Goal: Transaction & Acquisition: Purchase product/service

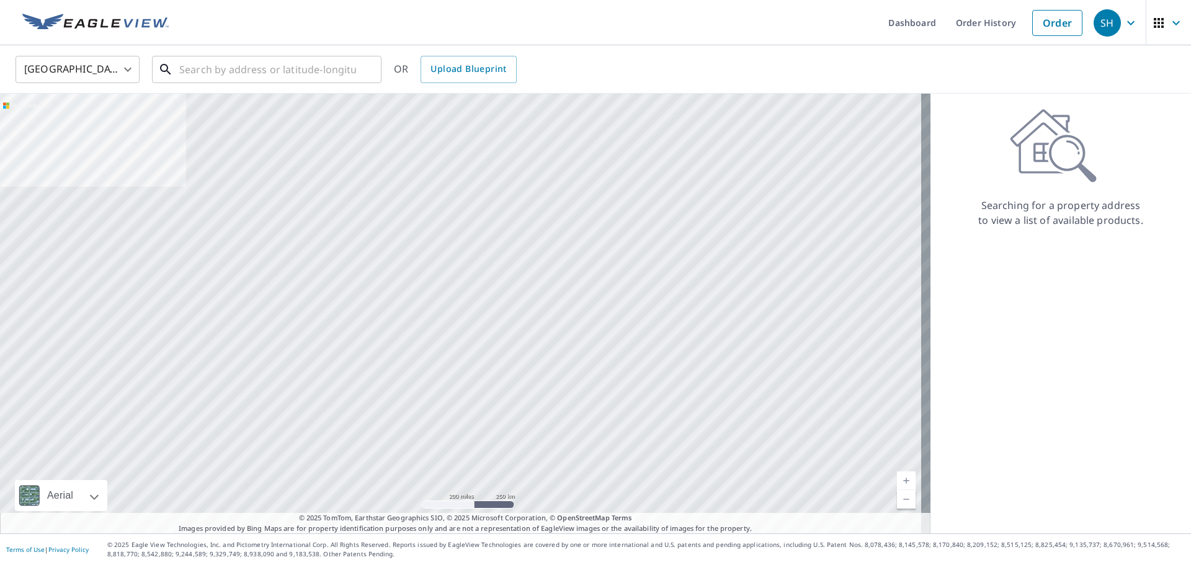
click at [252, 73] on input "text" at bounding box center [267, 69] width 177 height 35
paste input "[STREET_ADDRESS]"
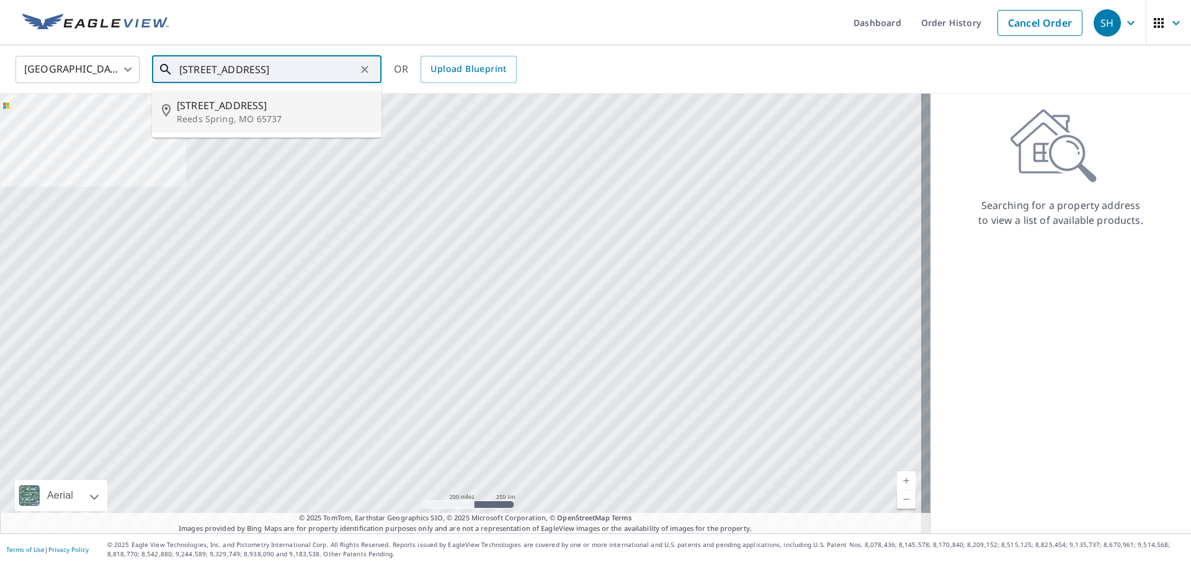
click at [243, 115] on p "Reeds Spring, MO 65737" at bounding box center [274, 119] width 195 height 12
type input "[STREET_ADDRESS][PERSON_NAME]"
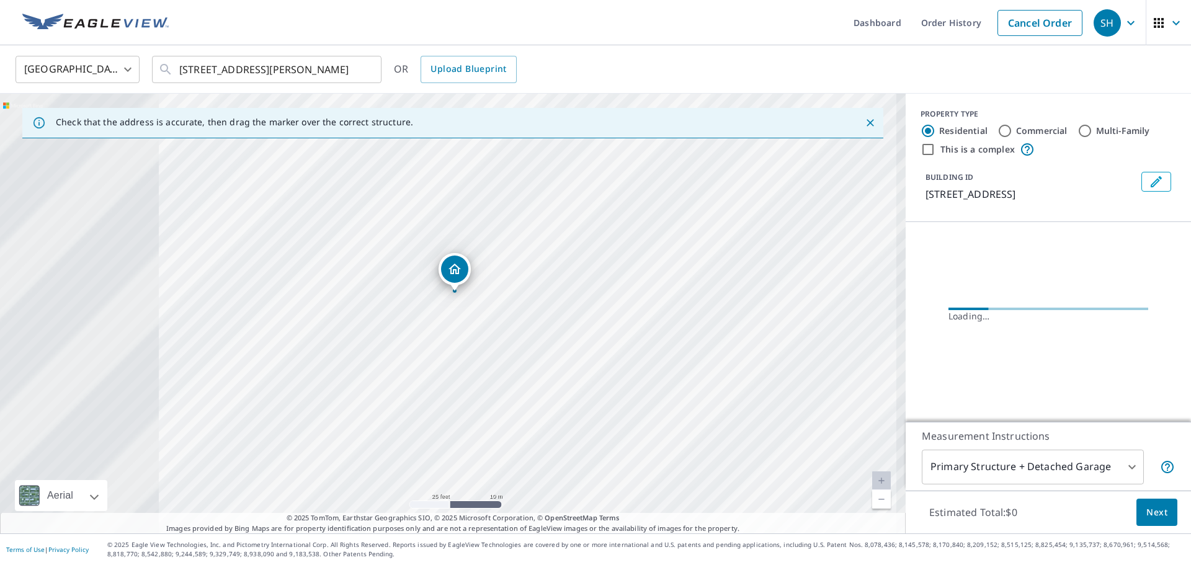
drag, startPoint x: 393, startPoint y: 305, endPoint x: 762, endPoint y: 435, distance: 391.6
click at [762, 375] on div "[STREET_ADDRESS][PERSON_NAME]" at bounding box center [452, 314] width 905 height 440
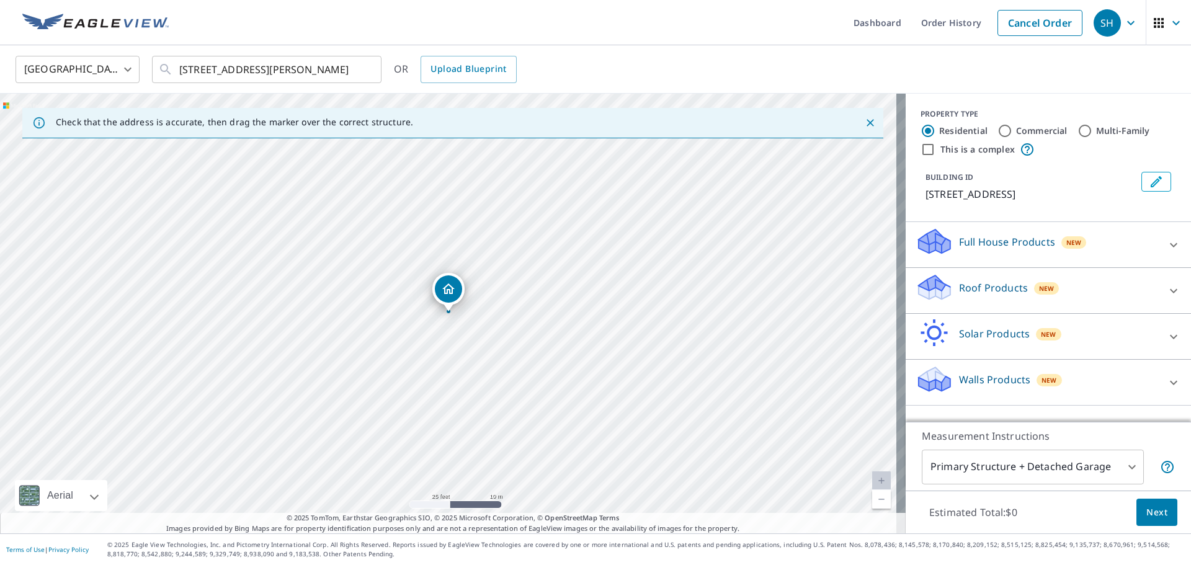
click at [785, 283] on p "Roof Products" at bounding box center [993, 287] width 69 height 15
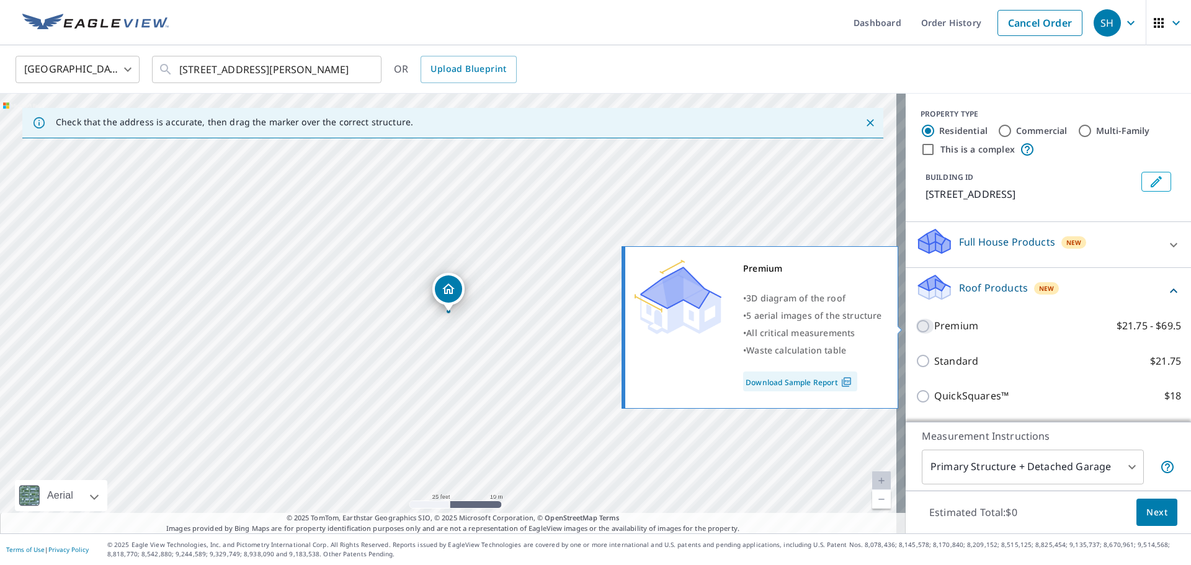
click at [785, 322] on input "Premium $21.75 - $69.5" at bounding box center [924, 326] width 19 height 15
checkbox input "true"
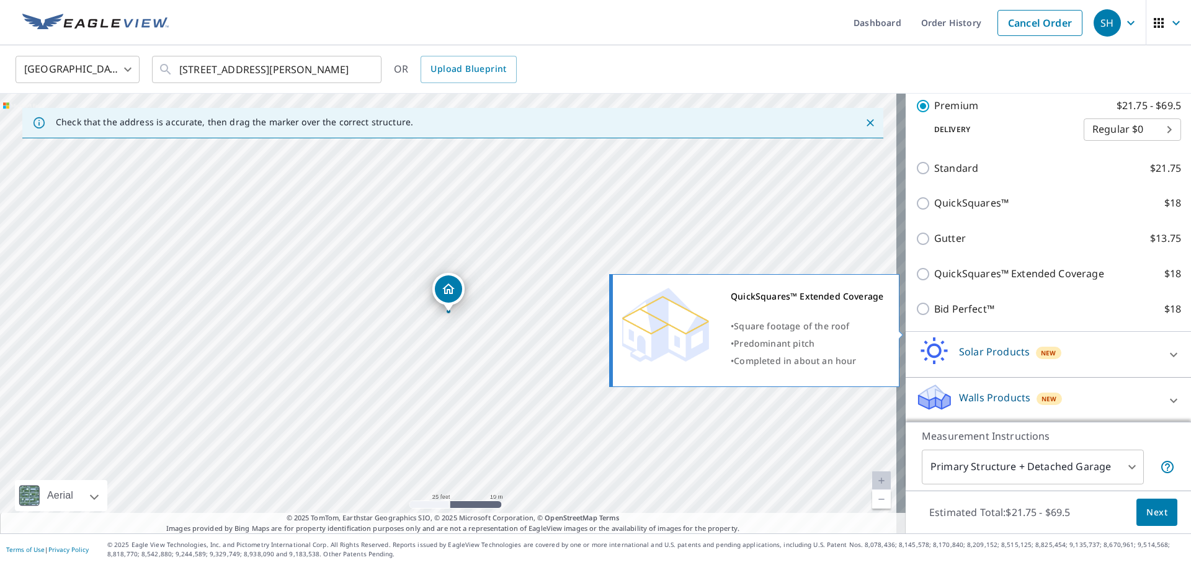
scroll to position [235, 0]
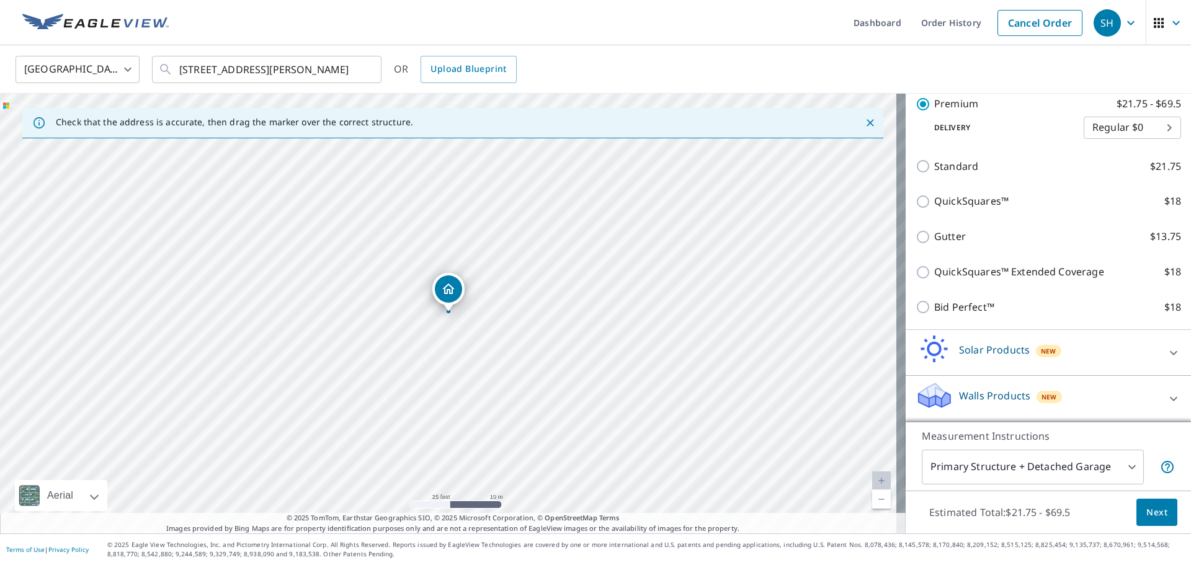
click at [785, 375] on span "Next" at bounding box center [1156, 513] width 21 height 16
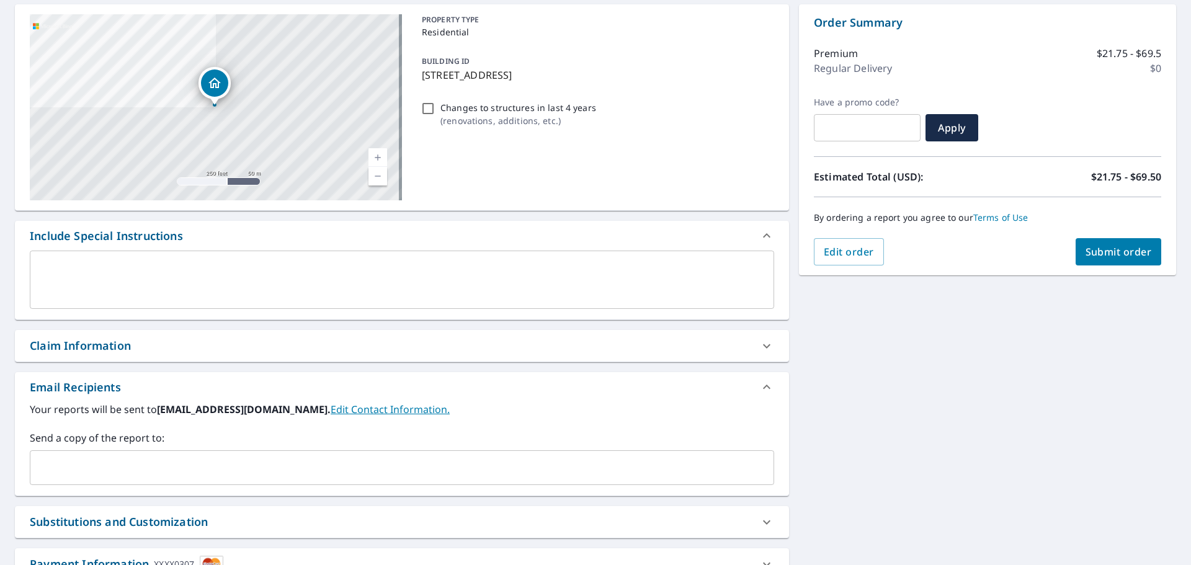
scroll to position [124, 0]
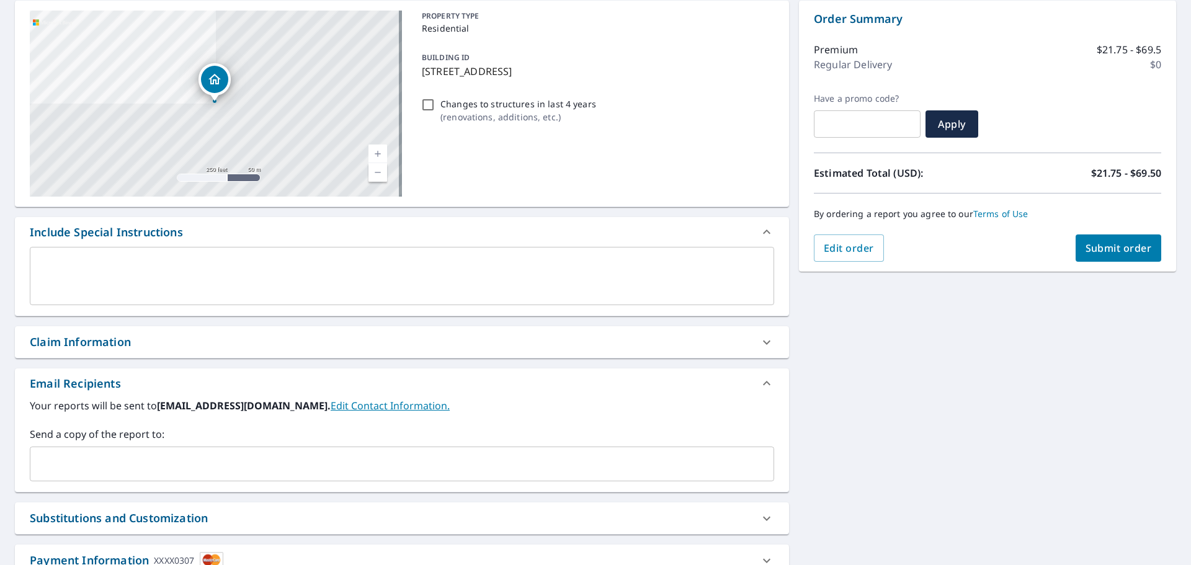
click at [347, 345] on div "Claim Information" at bounding box center [391, 342] width 722 height 17
checkbox input "true"
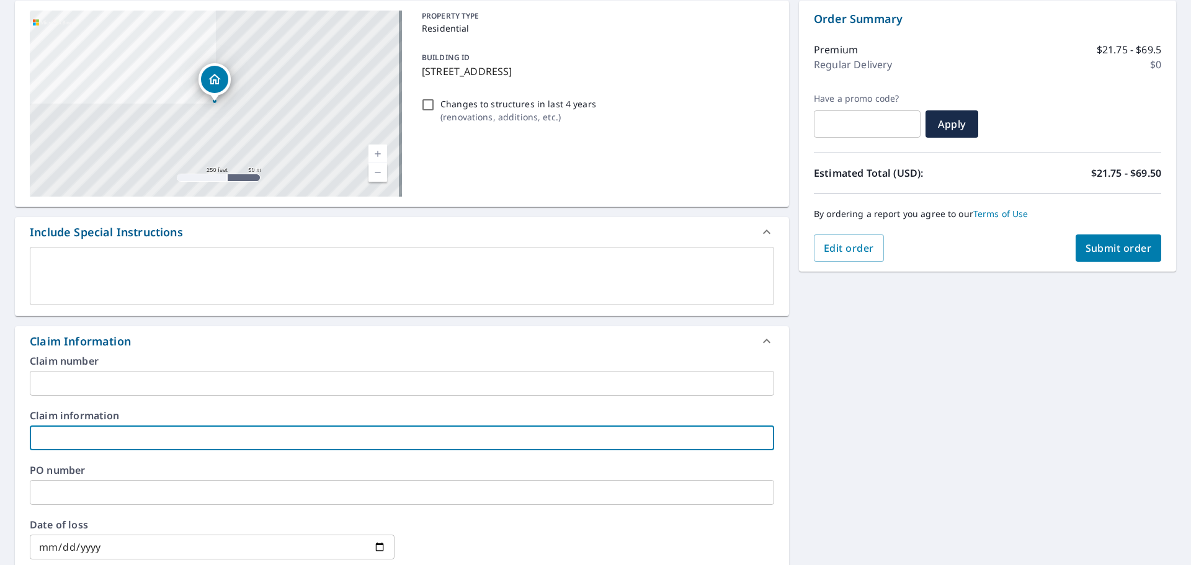
click at [173, 375] on input "text" at bounding box center [402, 437] width 744 height 25
type input "2"
checkbox input "true"
type input "20"
checkbox input "true"
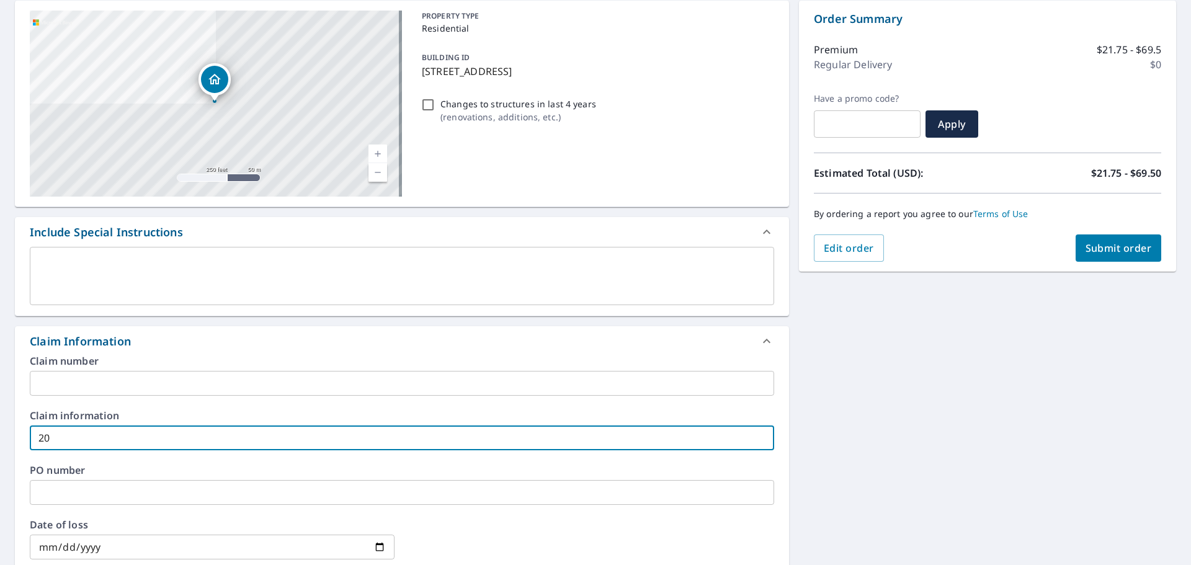
type input "206"
checkbox input "true"
type input "2061"
checkbox input "true"
type input "20617"
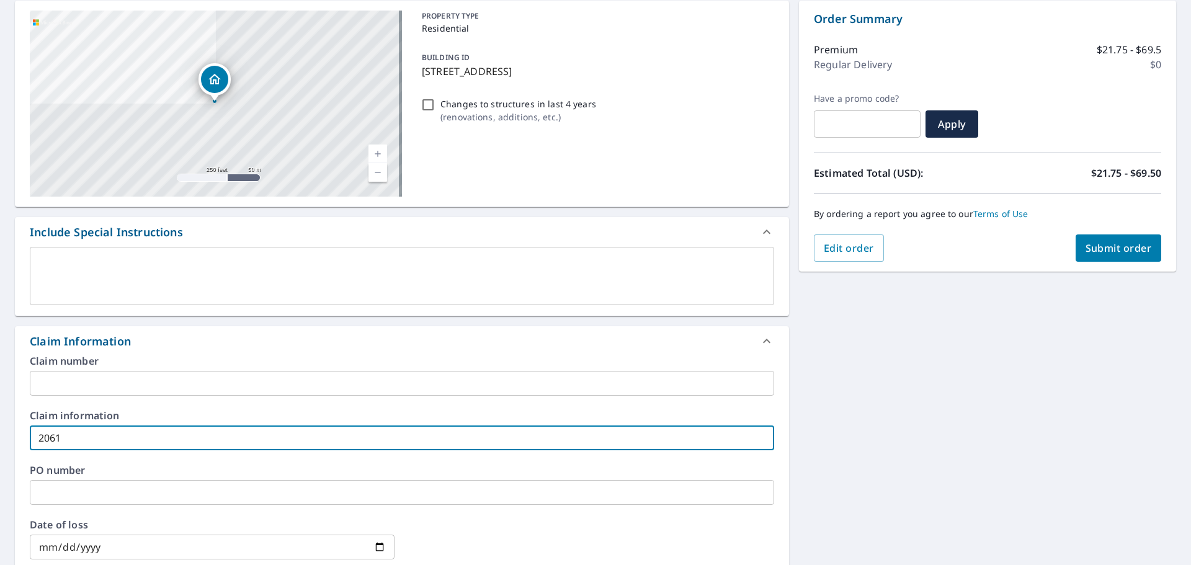
checkbox input "true"
type input "206174"
checkbox input "true"
type input "2061747"
checkbox input "true"
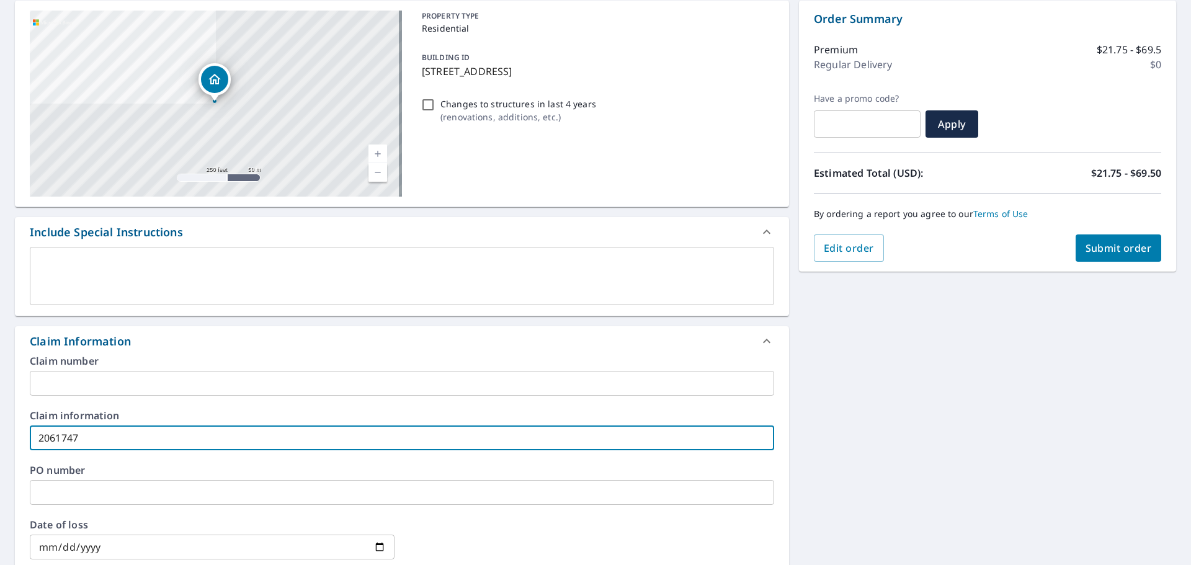
type input "20617471"
checkbox input "true"
type input "20617471"
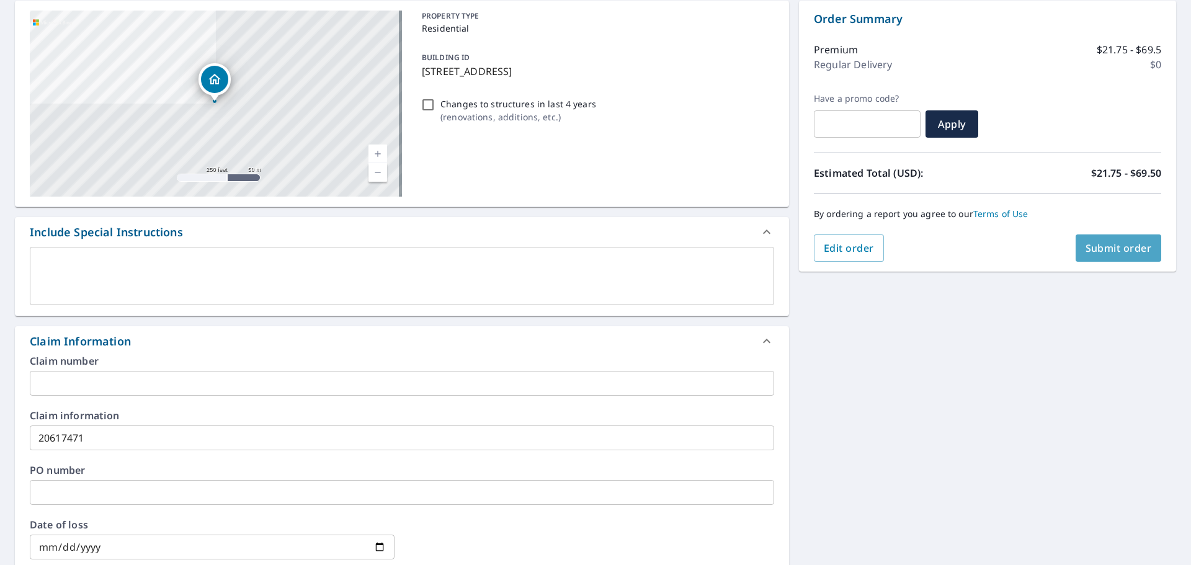
click at [785, 246] on span "Submit order" at bounding box center [1118, 248] width 66 height 14
checkbox input "true"
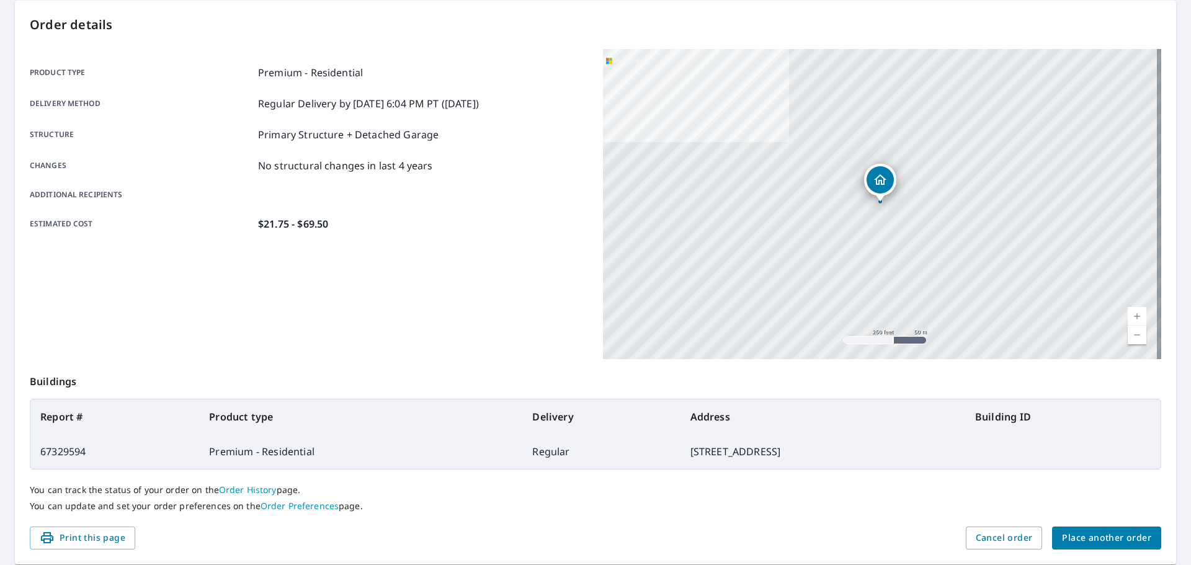
drag, startPoint x: 505, startPoint y: 513, endPoint x: 513, endPoint y: 512, distance: 8.2
click at [508, 375] on div "You can track the status of your order on the Order History page. You can updat…" at bounding box center [595, 497] width 1131 height 57
click at [785, 375] on span "Place another order" at bounding box center [1106, 538] width 89 height 16
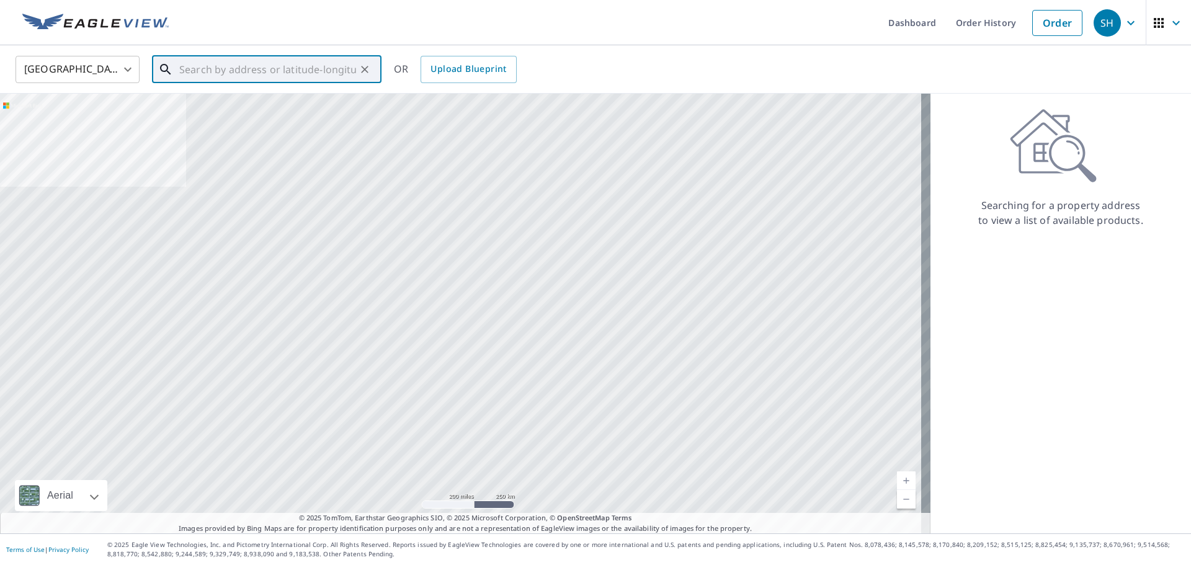
click at [228, 66] on input "text" at bounding box center [267, 69] width 177 height 35
paste input "[STREET_ADDRESS]"
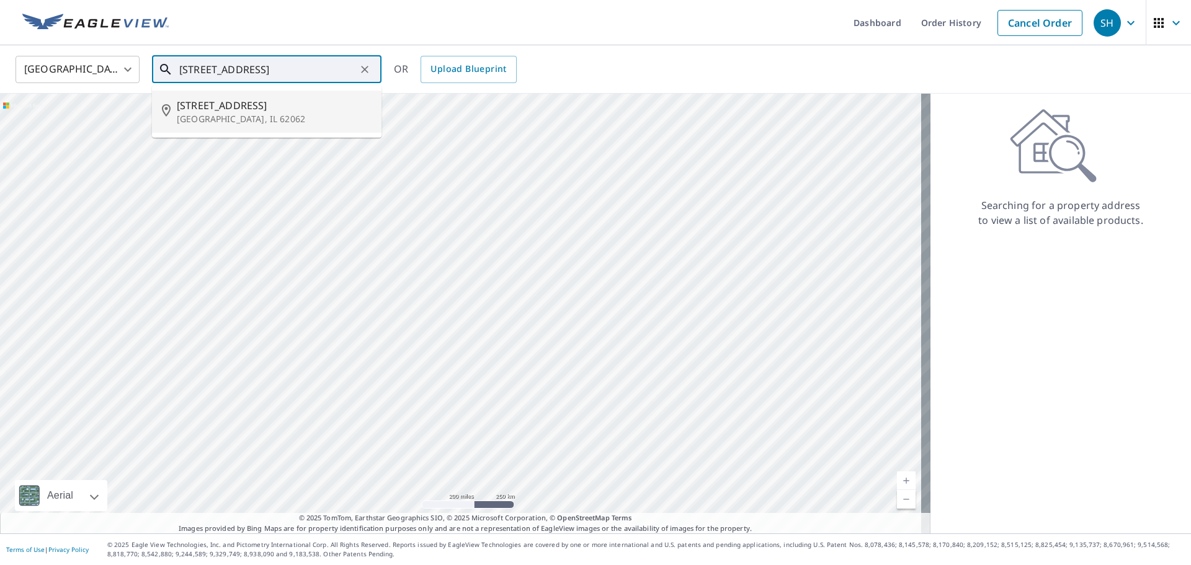
click at [272, 104] on span "[STREET_ADDRESS]" at bounding box center [274, 105] width 195 height 15
type input "[STREET_ADDRESS]"
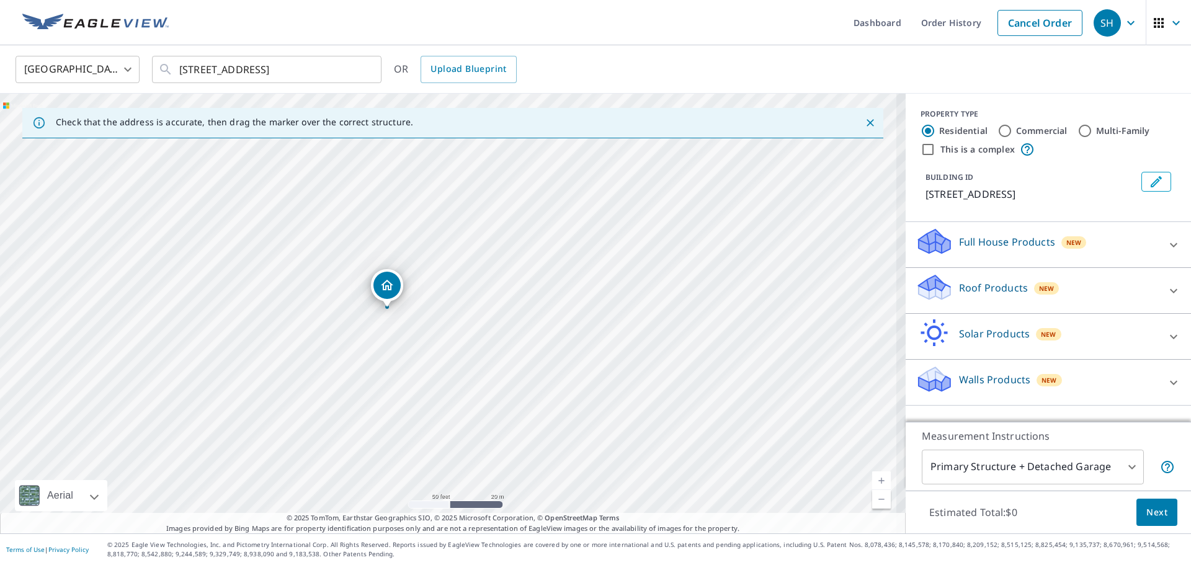
drag, startPoint x: 422, startPoint y: 318, endPoint x: 527, endPoint y: 317, distance: 105.4
click at [527, 317] on div "[STREET_ADDRESS]" at bounding box center [452, 314] width 905 height 440
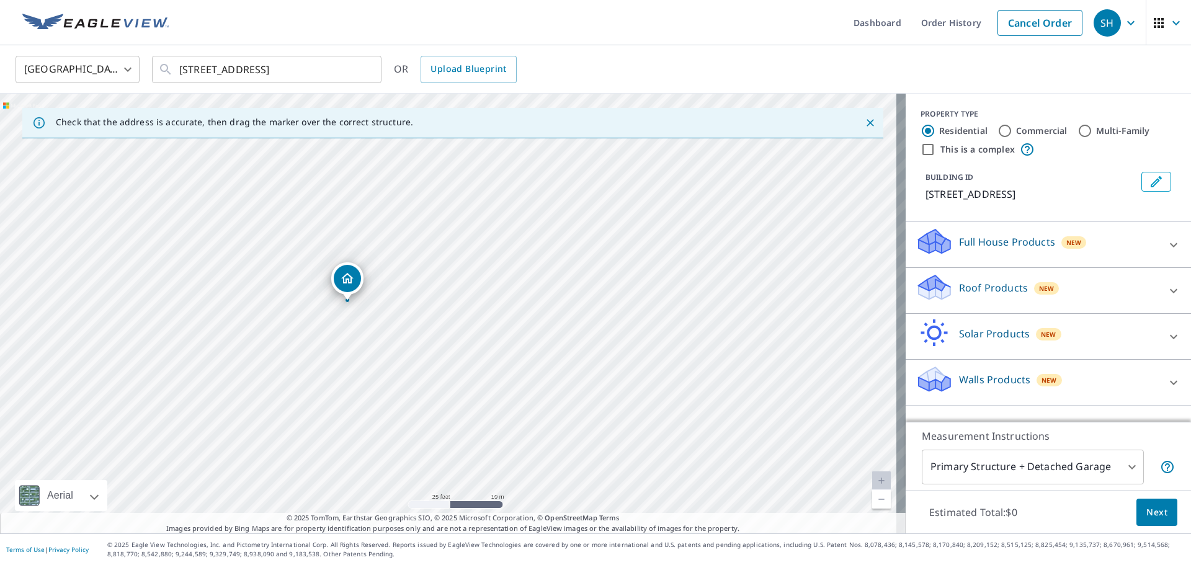
click at [785, 290] on p "Roof Products" at bounding box center [993, 287] width 69 height 15
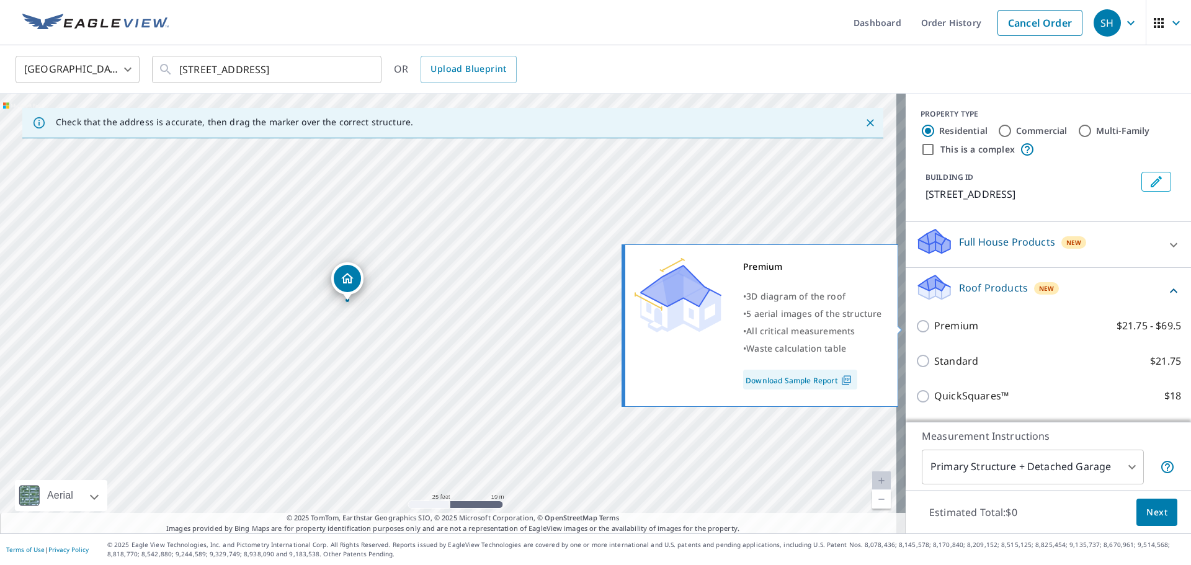
click at [785, 324] on p "Premium" at bounding box center [956, 326] width 44 height 16
click at [785, 324] on input "Premium $21.75 - $69.5" at bounding box center [924, 326] width 19 height 15
checkbox input "true"
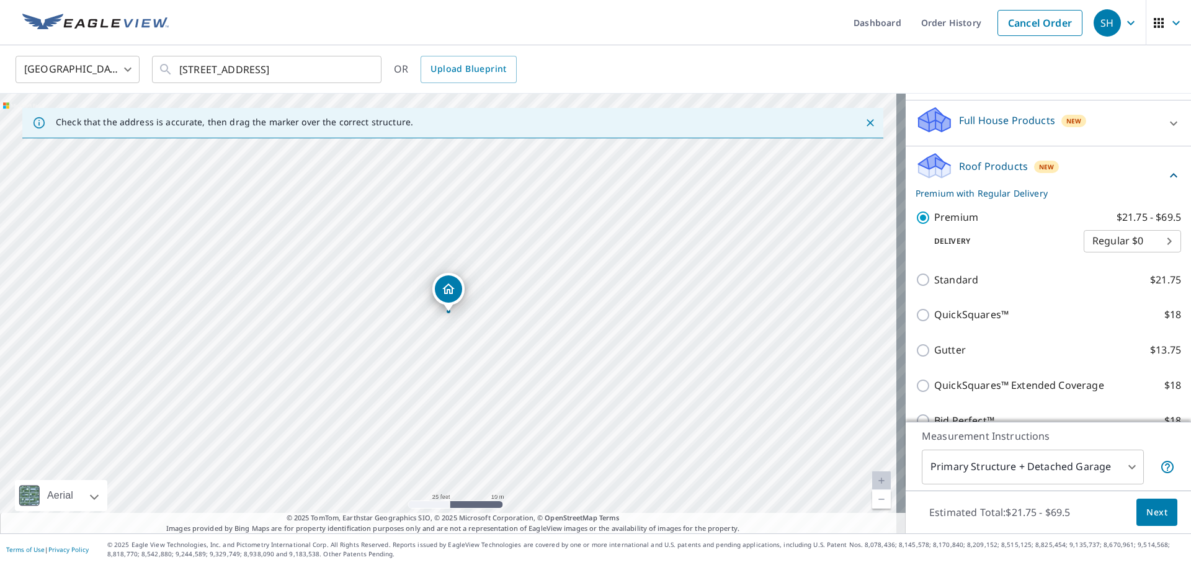
scroll to position [124, 0]
click at [785, 375] on span "Next" at bounding box center [1156, 513] width 21 height 16
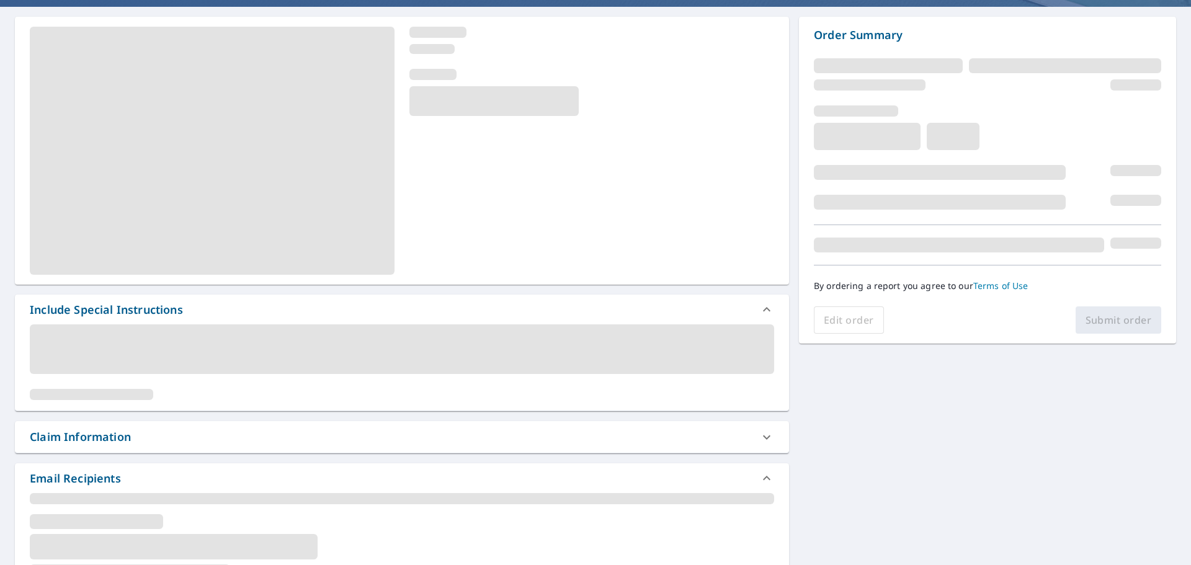
scroll to position [124, 0]
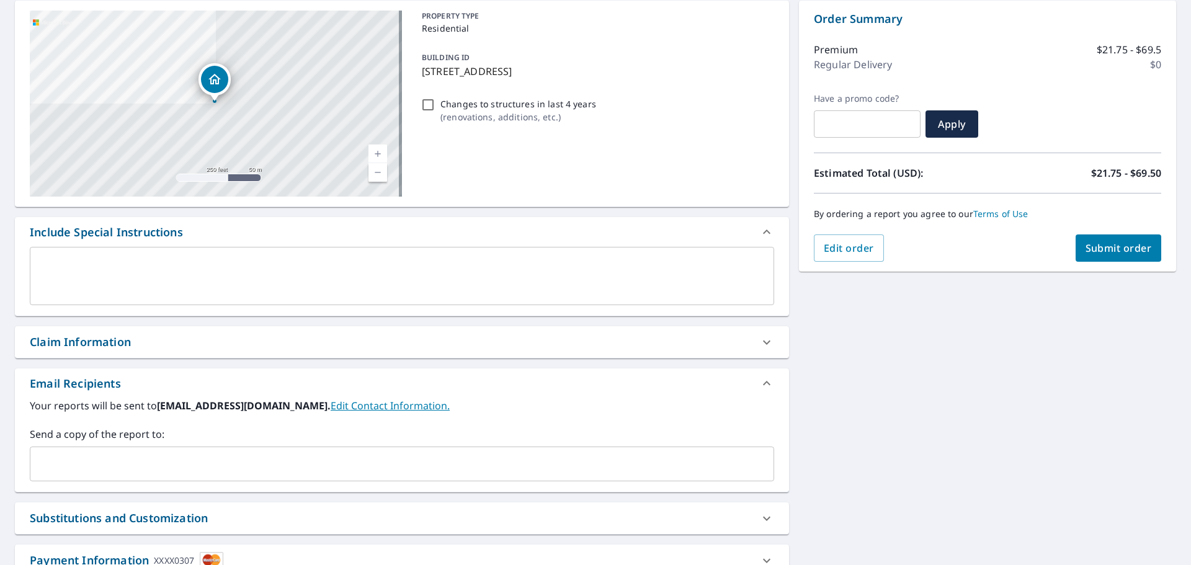
click at [107, 334] on div "Claim Information" at bounding box center [80, 342] width 101 height 17
checkbox input "true"
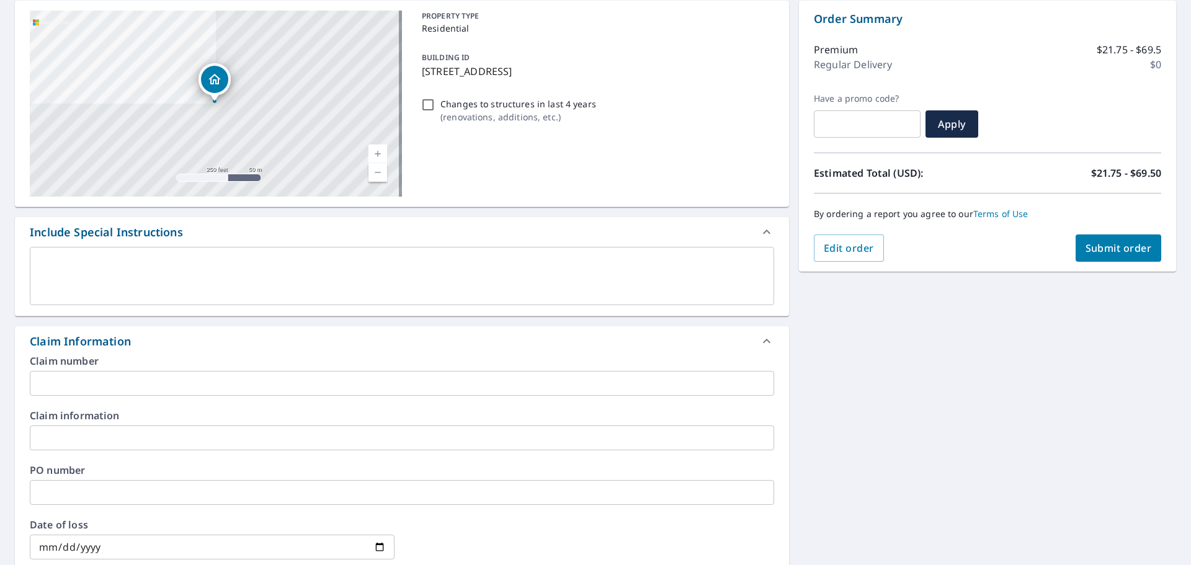
click at [99, 375] on input "text" at bounding box center [402, 383] width 744 height 25
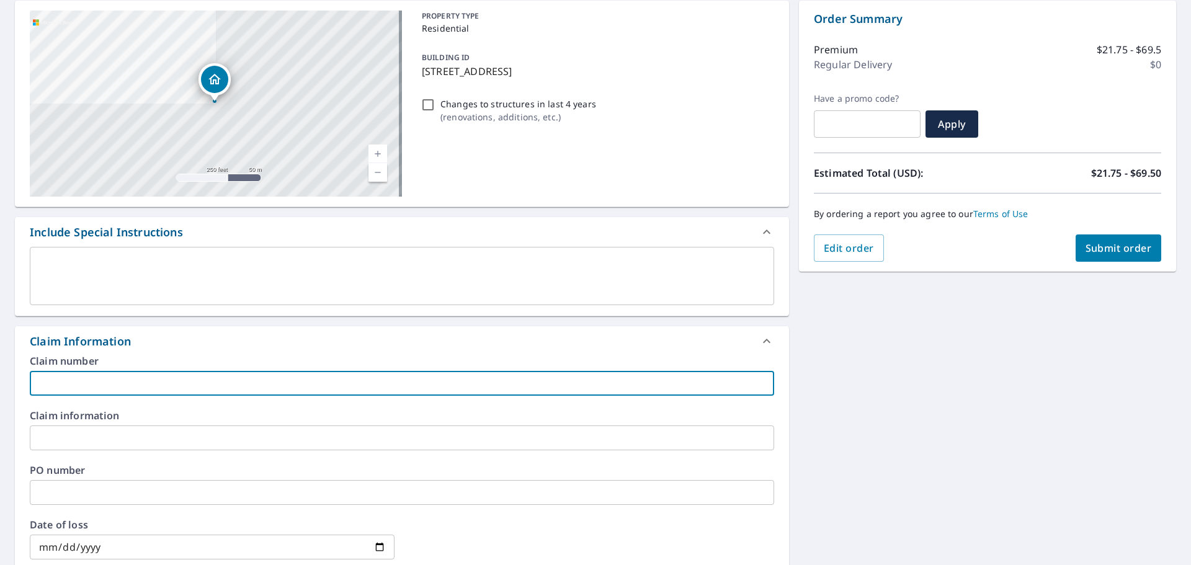
type input "2"
checkbox input "true"
type input "20"
checkbox input "true"
type input "206"
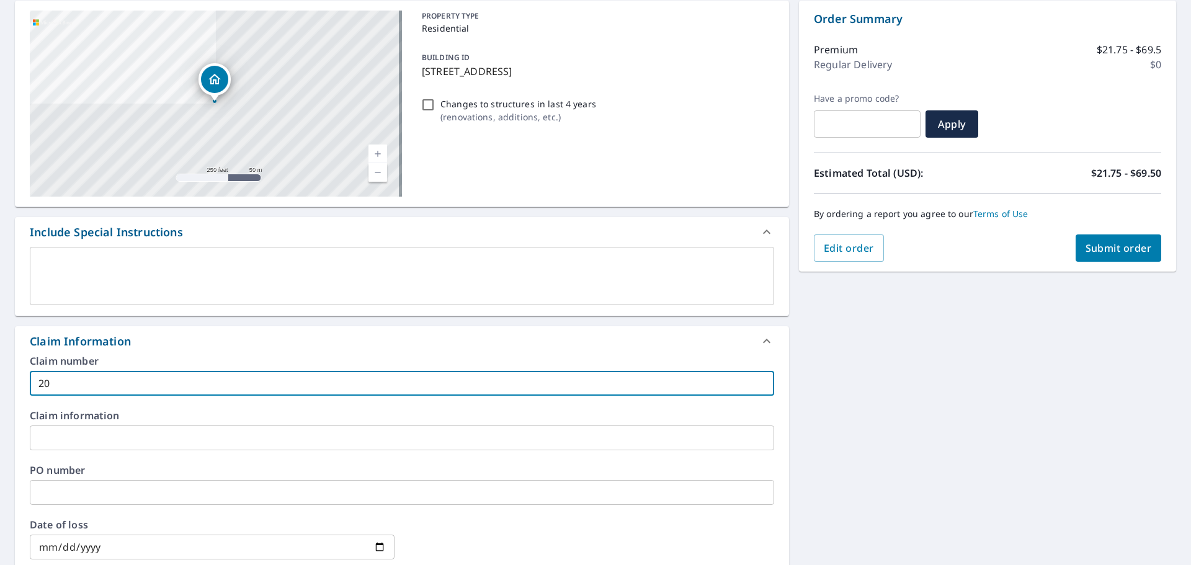
checkbox input "true"
type input "2061"
checkbox input "true"
type input "20618"
checkbox input "true"
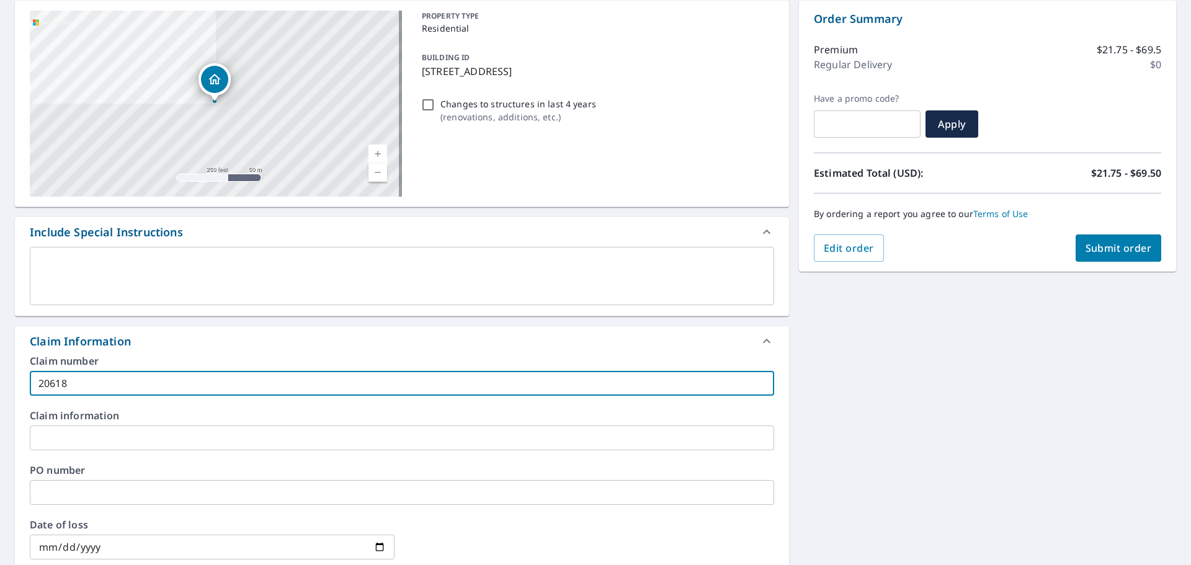
type input "206182"
checkbox input "true"
type input "2061824"
checkbox input "true"
type input "20618248"
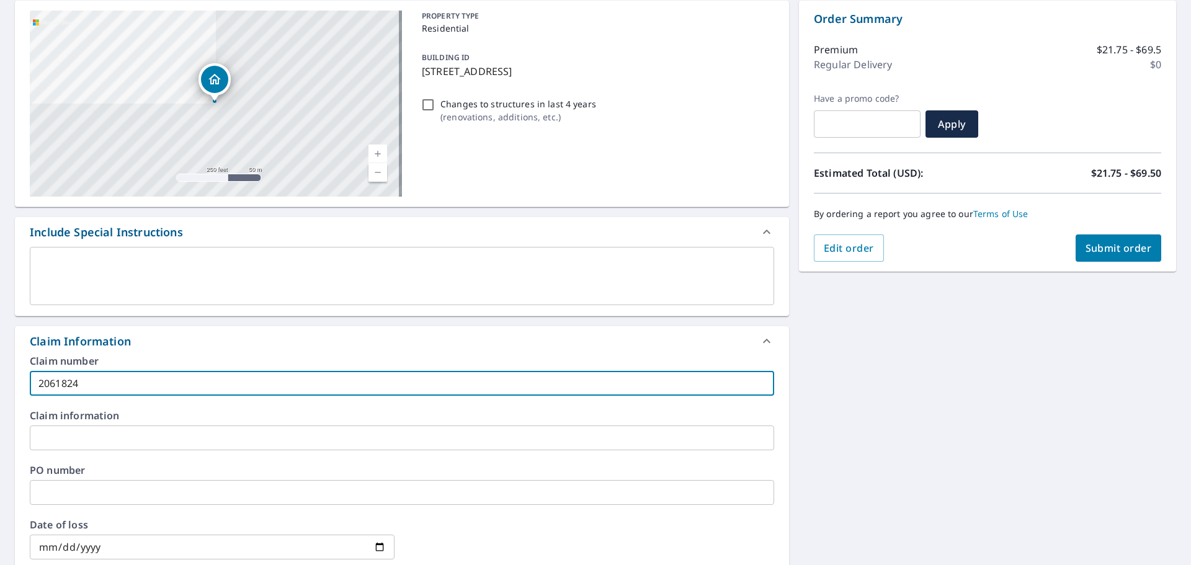
checkbox input "true"
type input "20618248"
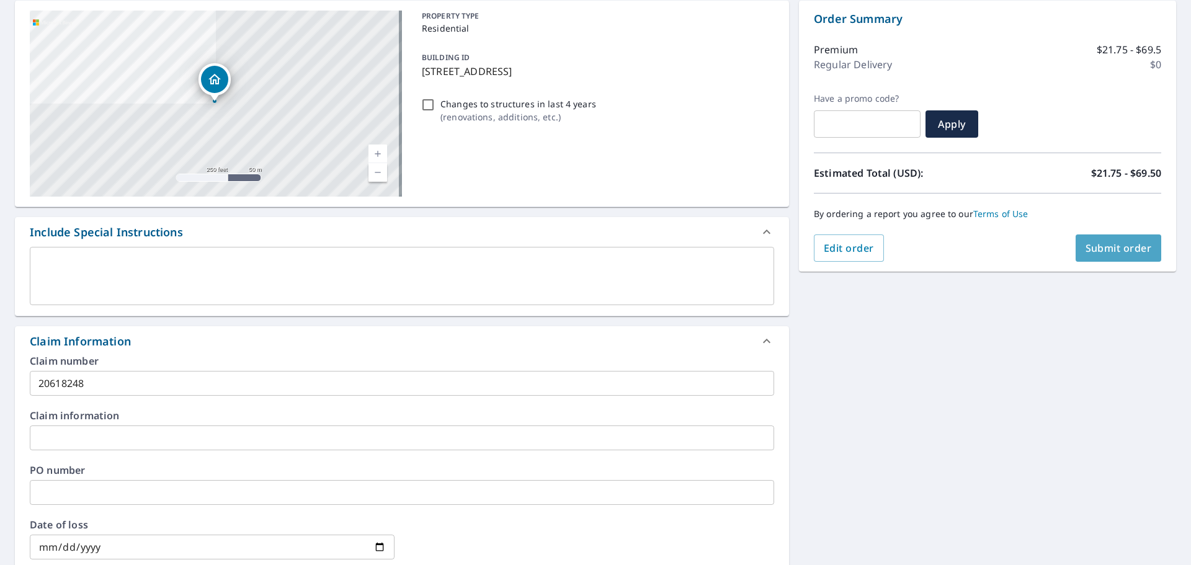
click at [785, 246] on span "Submit order" at bounding box center [1118, 248] width 66 height 14
checkbox input "true"
